Goal: Obtain resource: Download file/media

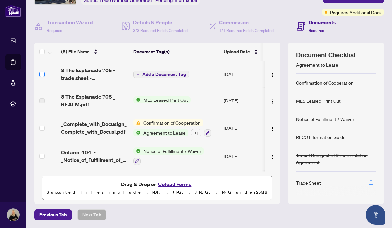
click at [44, 74] on span at bounding box center [41, 74] width 5 height 5
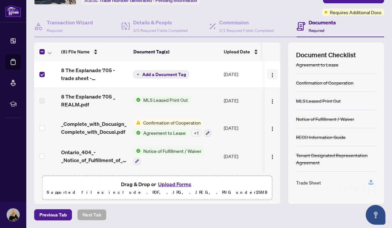
click at [270, 71] on span "button" at bounding box center [272, 73] width 5 height 7
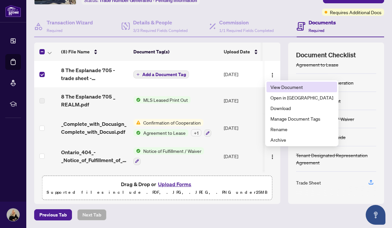
click at [273, 86] on span "View Document" at bounding box center [302, 86] width 63 height 7
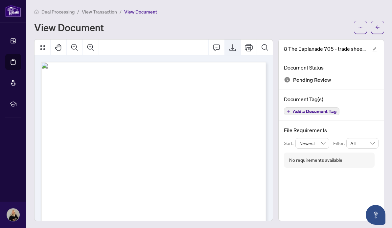
click at [233, 48] on icon "Export" at bounding box center [233, 47] width 8 height 8
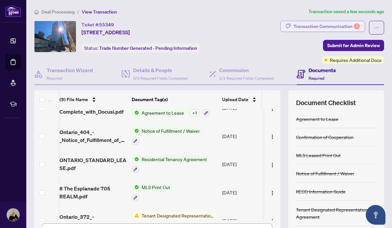
click at [327, 22] on div "Transaction Communication 5" at bounding box center [327, 26] width 66 height 11
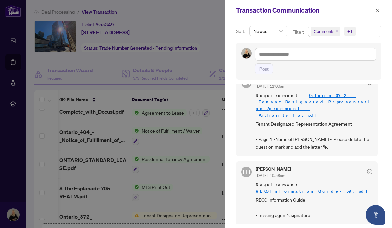
scroll to position [1, 0]
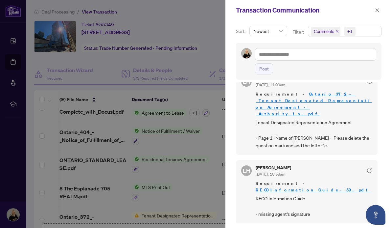
drag, startPoint x: 338, startPoint y: 16, endPoint x: 290, endPoint y: 16, distance: 48.3
click at [290, 16] on div "Transaction Communication" at bounding box center [309, 10] width 167 height 20
click at [210, 135] on div at bounding box center [196, 114] width 392 height 228
click at [377, 8] on span "button" at bounding box center [377, 10] width 5 height 11
